Goal: Find contact information: Obtain details needed to contact an individual or organization

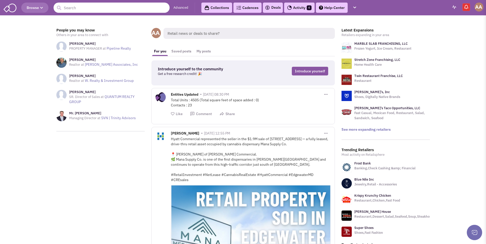
click at [73, 10] on input "text" at bounding box center [112, 8] width 116 height 10
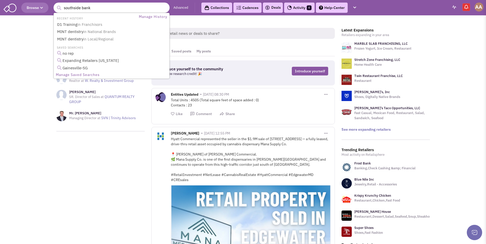
type input "southside bank"
click at [55, 4] on button "submit" at bounding box center [59, 8] width 8 height 8
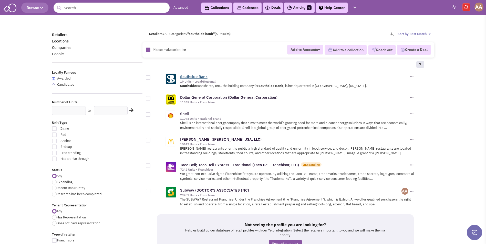
click at [197, 76] on link "Southside Bank" at bounding box center [193, 76] width 27 height 5
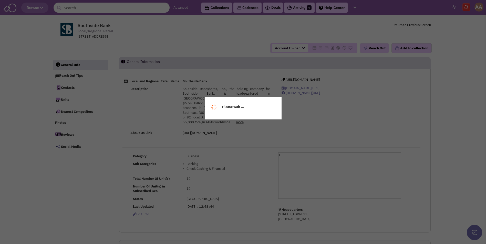
select select
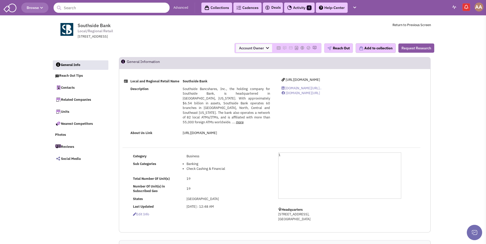
click at [260, 50] on span "Account Owner" at bounding box center [254, 48] width 36 height 8
click at [336, 118] on div "Local and Regional Retail Name Southside Bank Description Southside Bancshares,…" at bounding box center [274, 109] width 311 height 63
click at [344, 51] on button "Reach Out" at bounding box center [338, 48] width 29 height 10
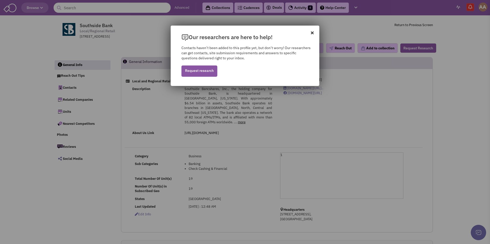
click at [310, 32] on p "Our researchers are here to help!" at bounding box center [250, 34] width 138 height 16
click at [315, 31] on icon at bounding box center [315, 30] width 8 height 9
